Goal: Information Seeking & Learning: Find specific fact

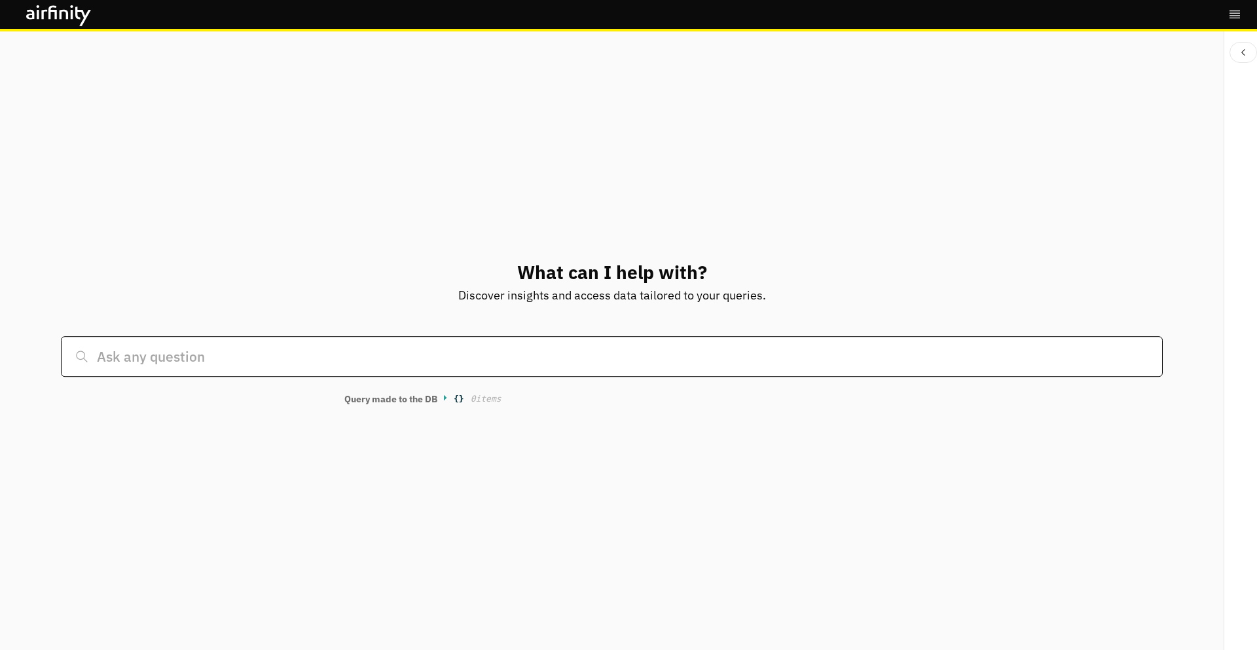
click at [274, 354] on input at bounding box center [611, 356] width 1101 height 41
type input "what is the state of [MEDICAL_DATA]?"
